Goal: Check status: Check status

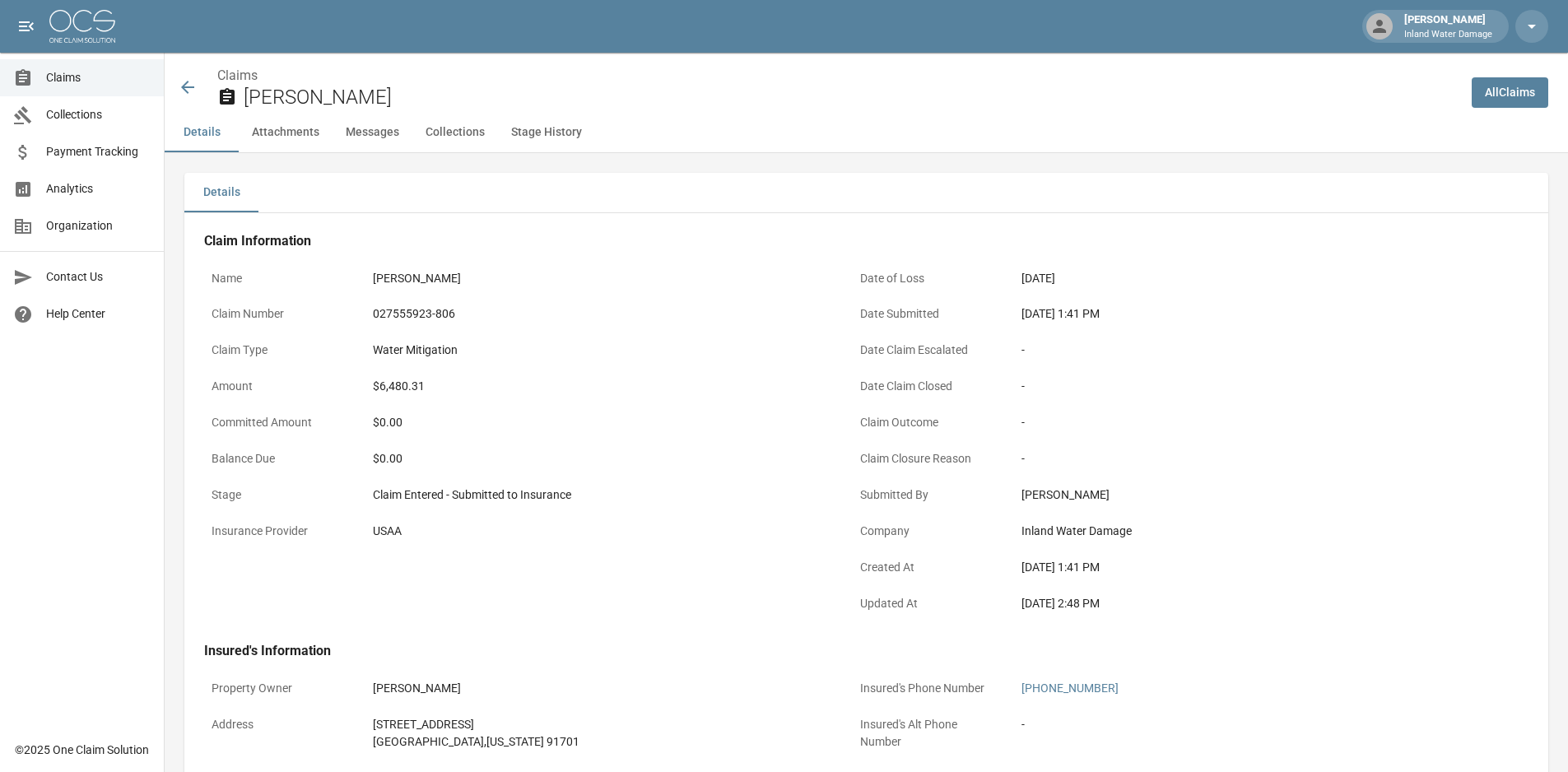
scroll to position [741, 0]
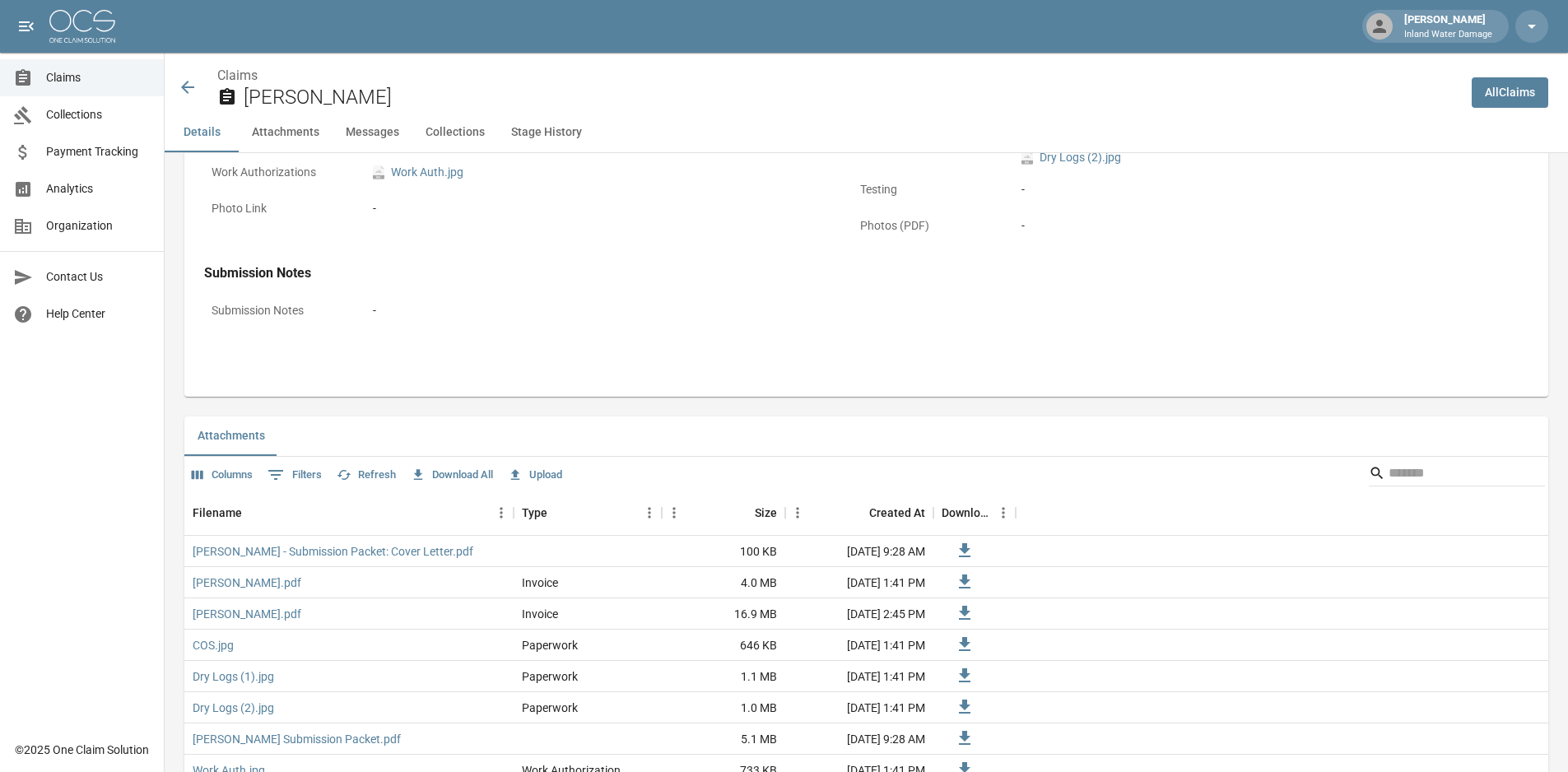
click at [68, 83] on span "Claims" at bounding box center [98, 77] width 105 height 17
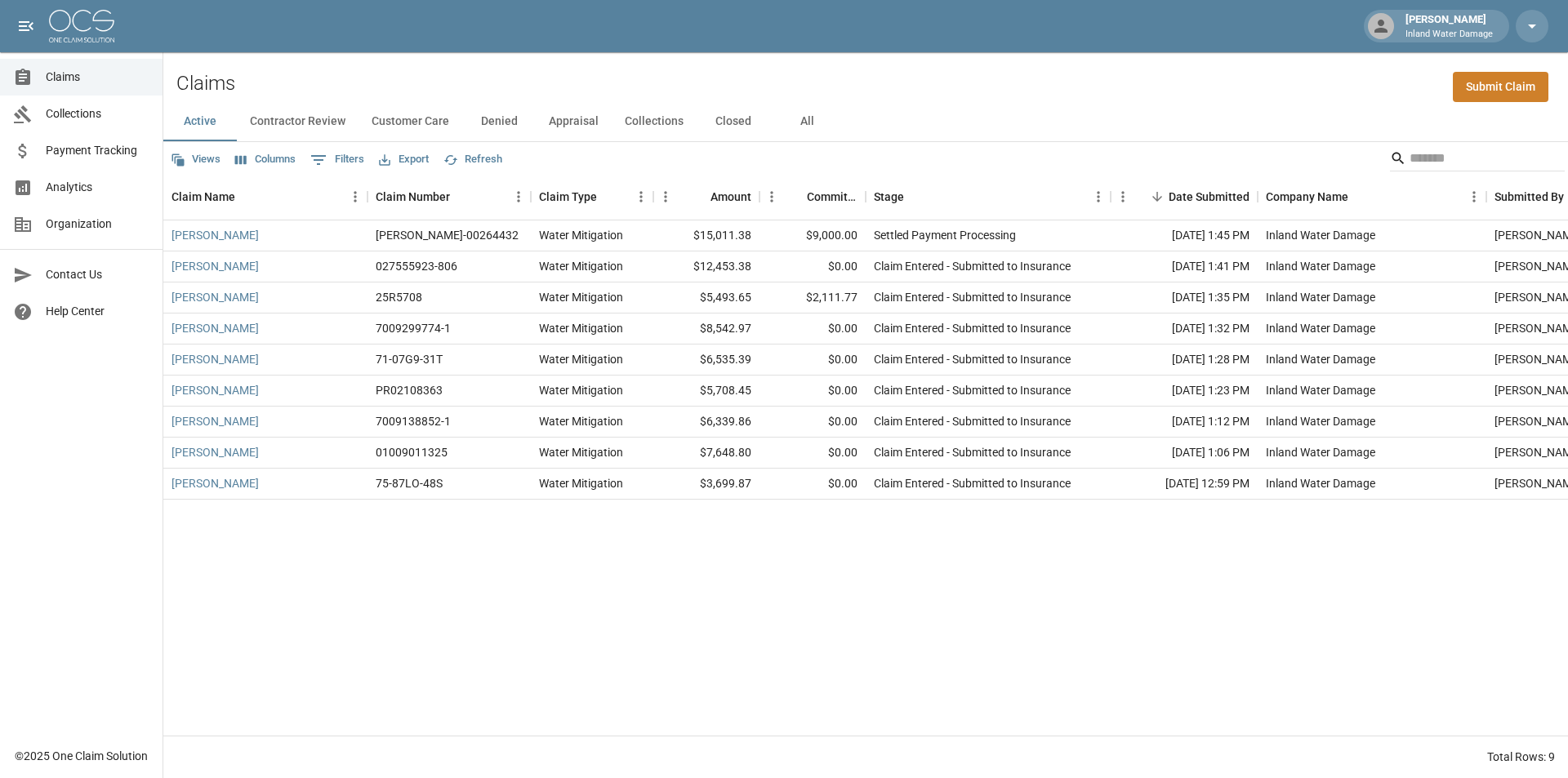
click at [78, 138] on link "Payment Tracking" at bounding box center [81, 150] width 163 height 36
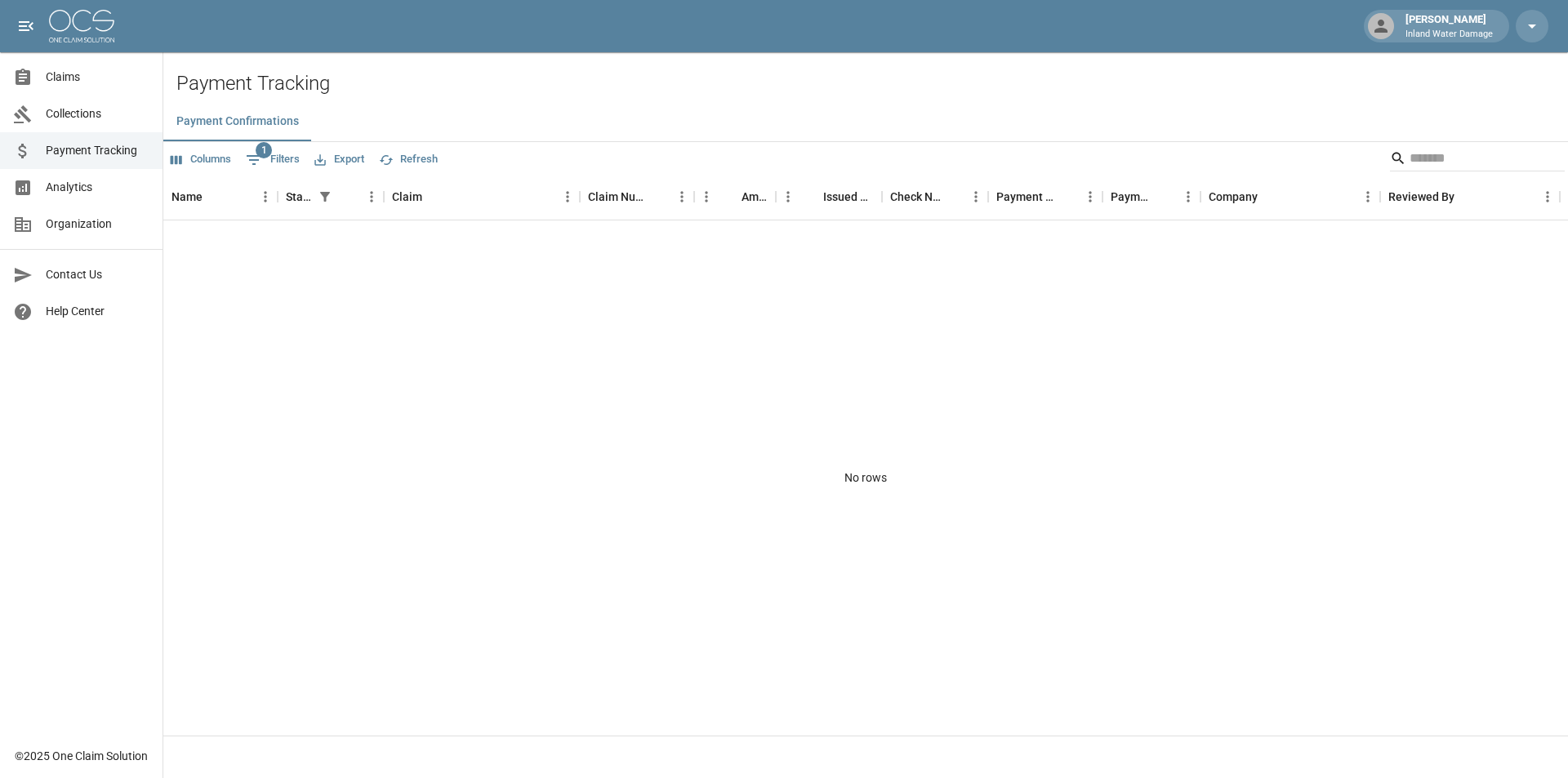
click at [65, 77] on span "Claims" at bounding box center [97, 77] width 104 height 17
